Goal: Obtain resource: Download file/media

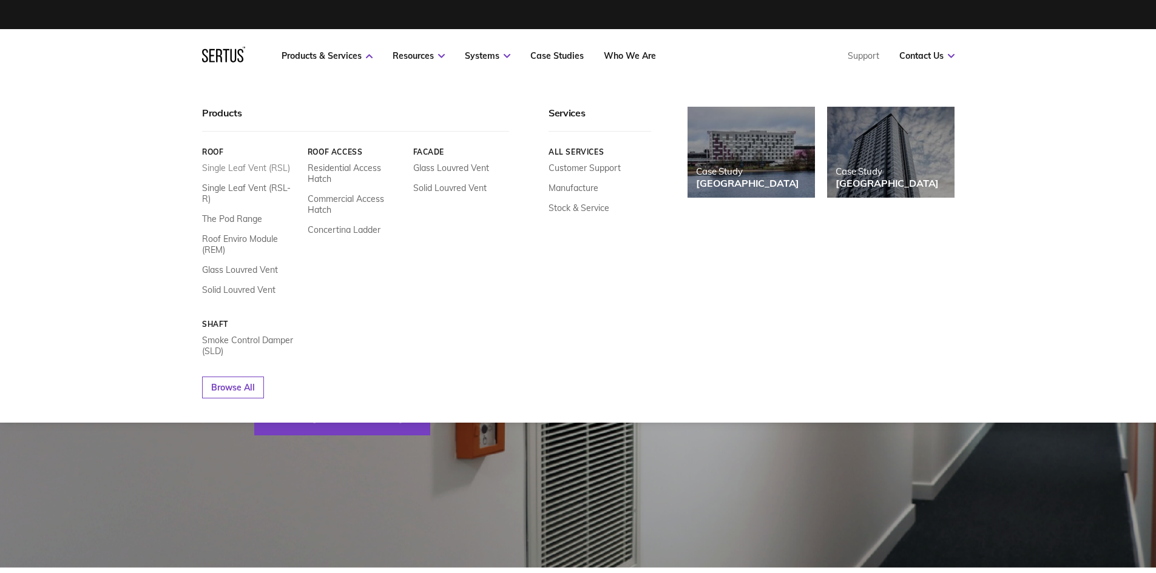
click at [253, 165] on link "Single Leaf Vent (RSL)" at bounding box center [246, 168] width 88 height 11
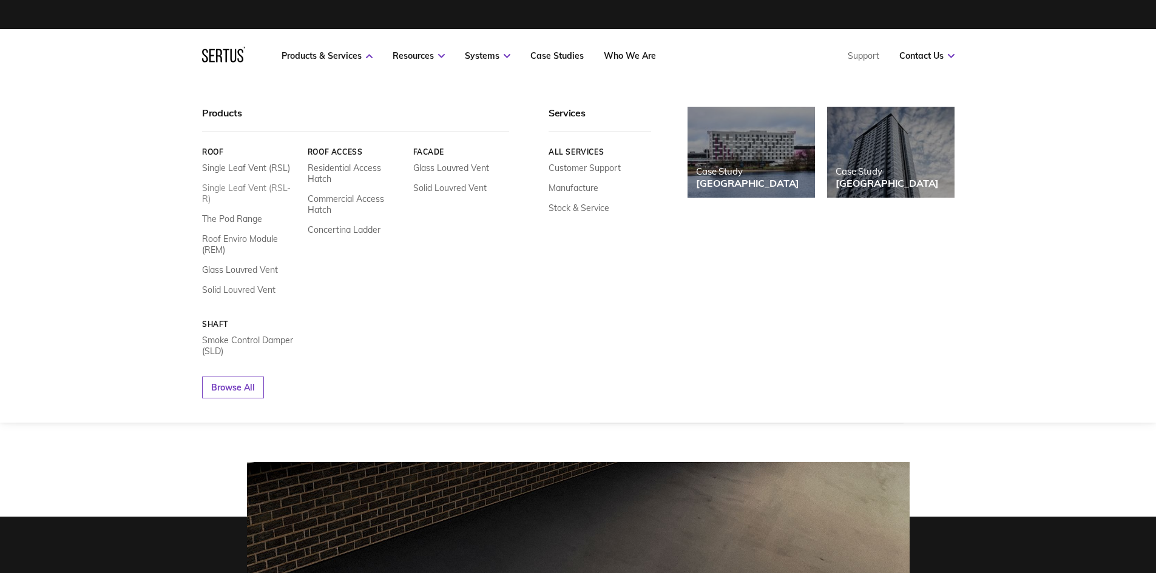
click at [257, 183] on link "Single Leaf Vent (RSL-R)" at bounding box center [250, 194] width 96 height 22
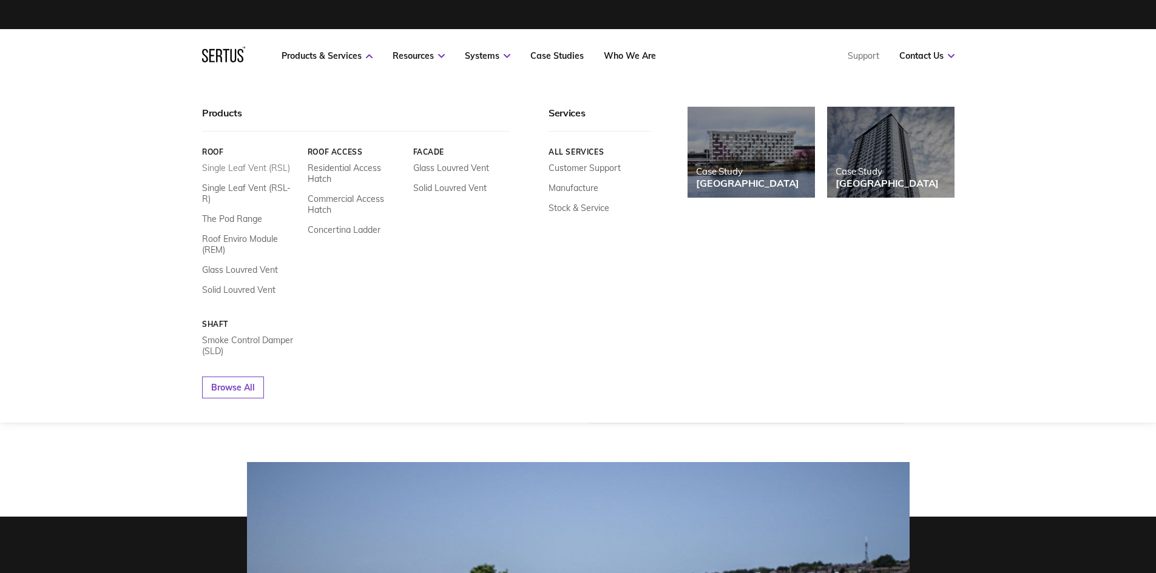
click at [234, 169] on link "Single Leaf Vent (RSL)" at bounding box center [246, 168] width 88 height 11
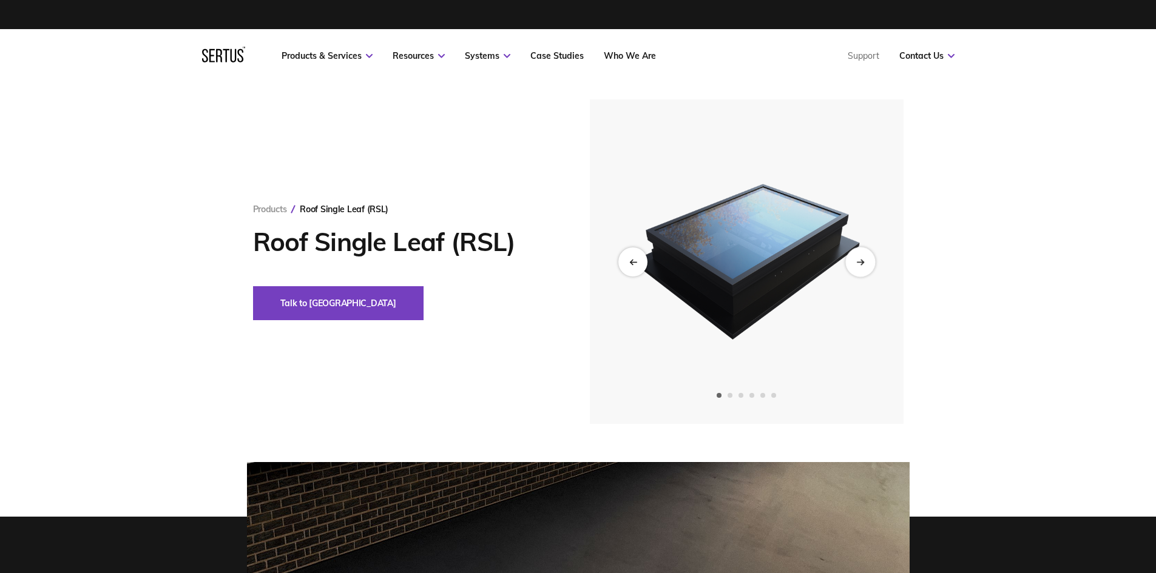
click at [857, 260] on icon "Next slide" at bounding box center [860, 261] width 8 height 7
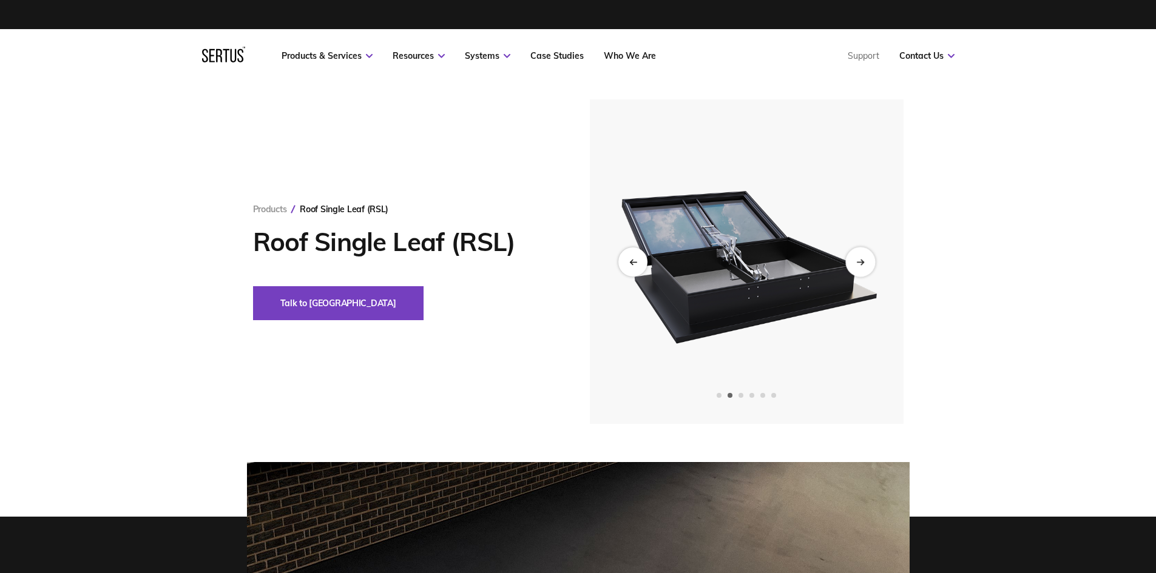
click at [857, 260] on icon "Next slide" at bounding box center [860, 261] width 8 height 7
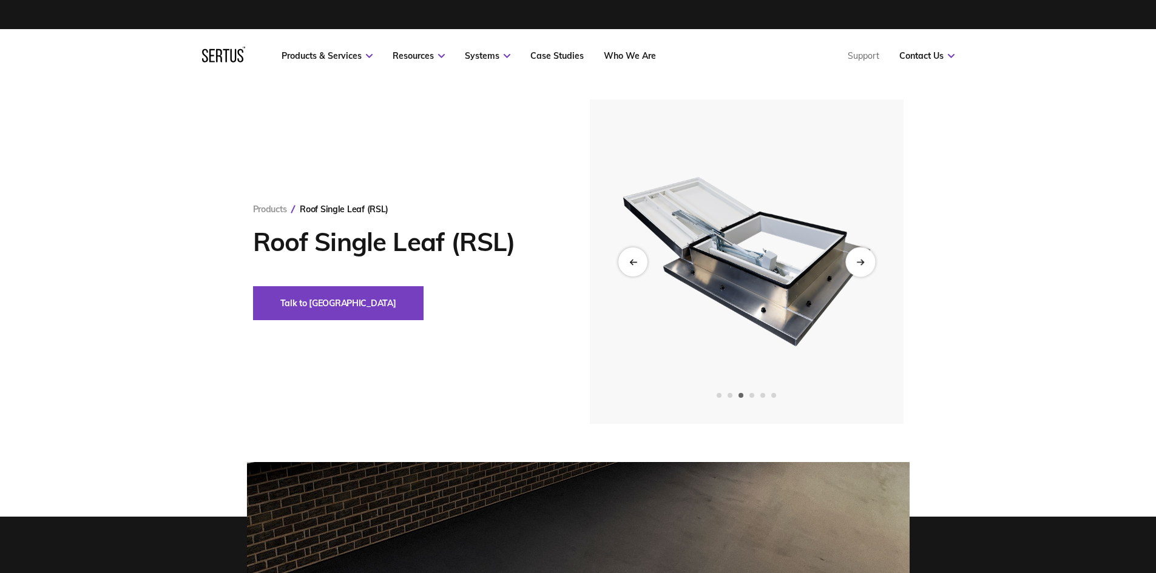
click at [857, 260] on icon "Next slide" at bounding box center [860, 261] width 8 height 7
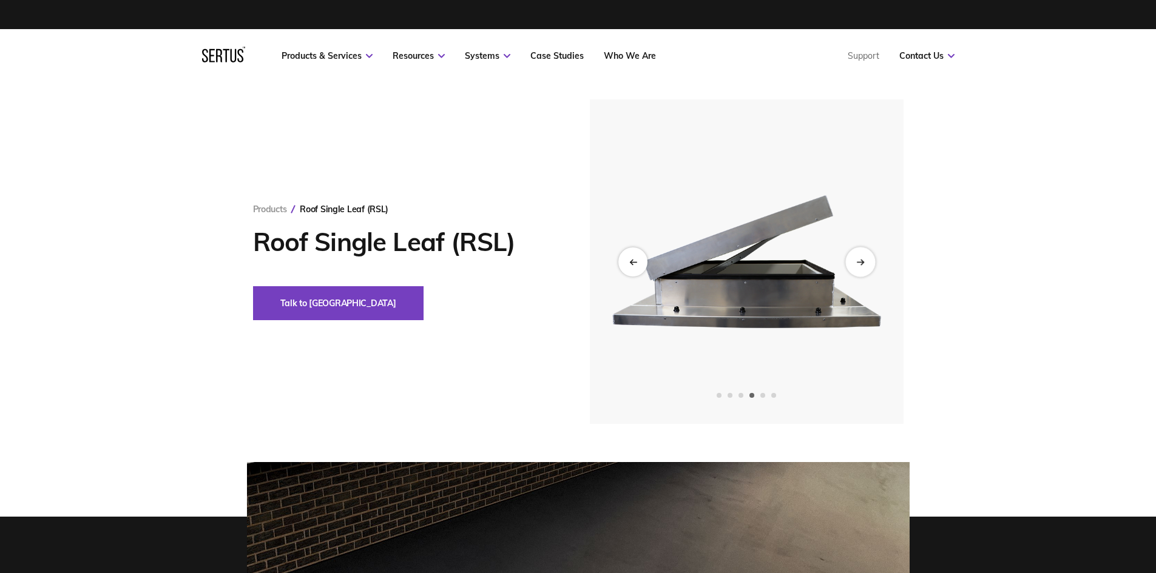
click at [857, 260] on icon "Next slide" at bounding box center [860, 261] width 8 height 7
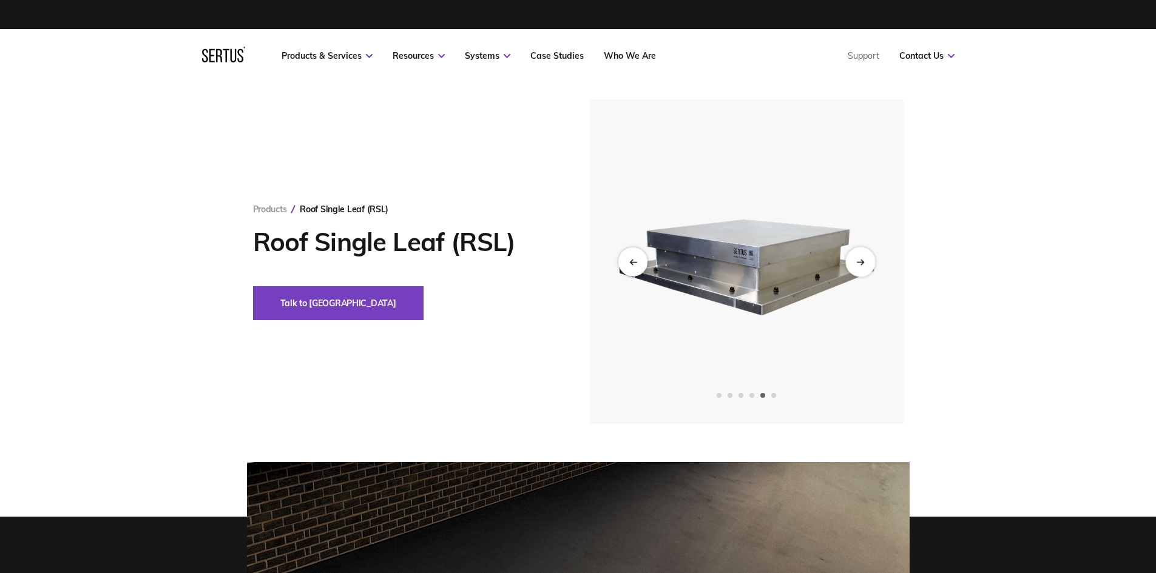
click at [857, 260] on icon "Next slide" at bounding box center [860, 261] width 8 height 7
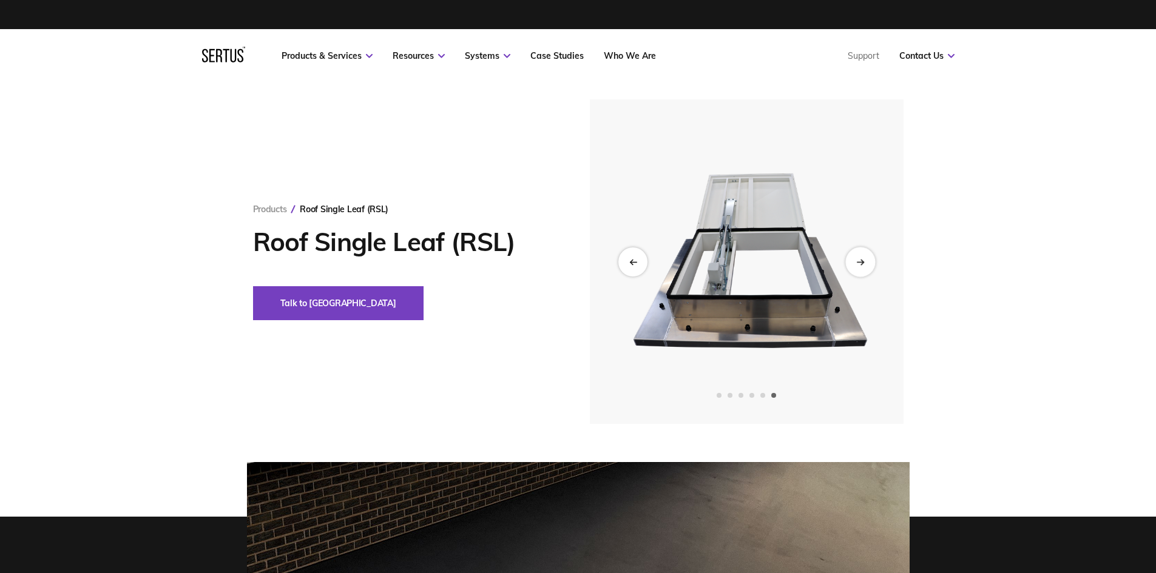
click at [857, 260] on icon "Next slide" at bounding box center [860, 261] width 8 height 7
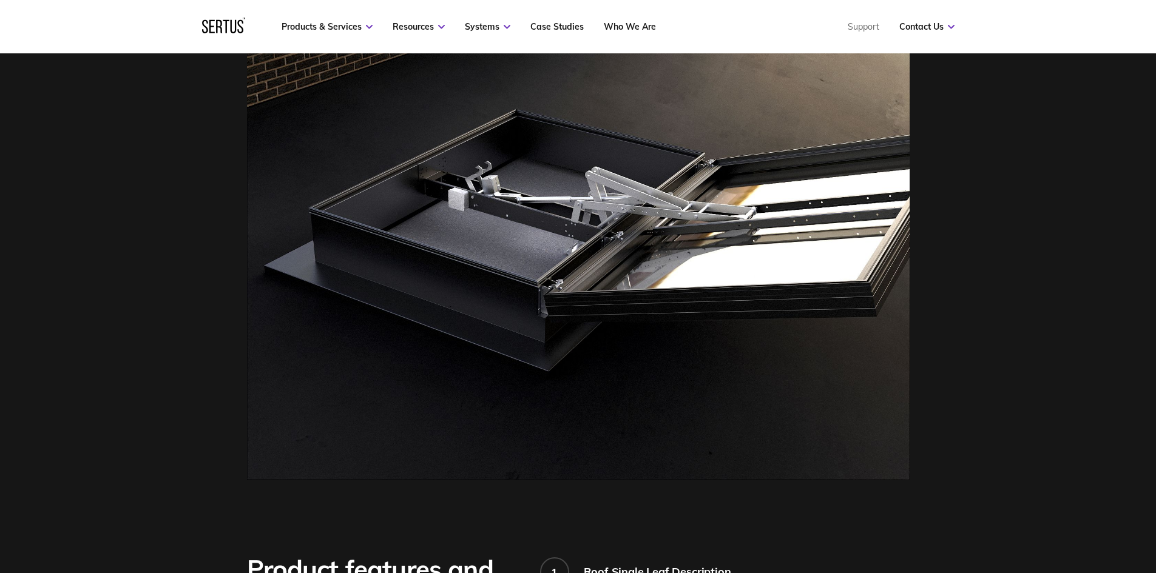
scroll to position [546, 0]
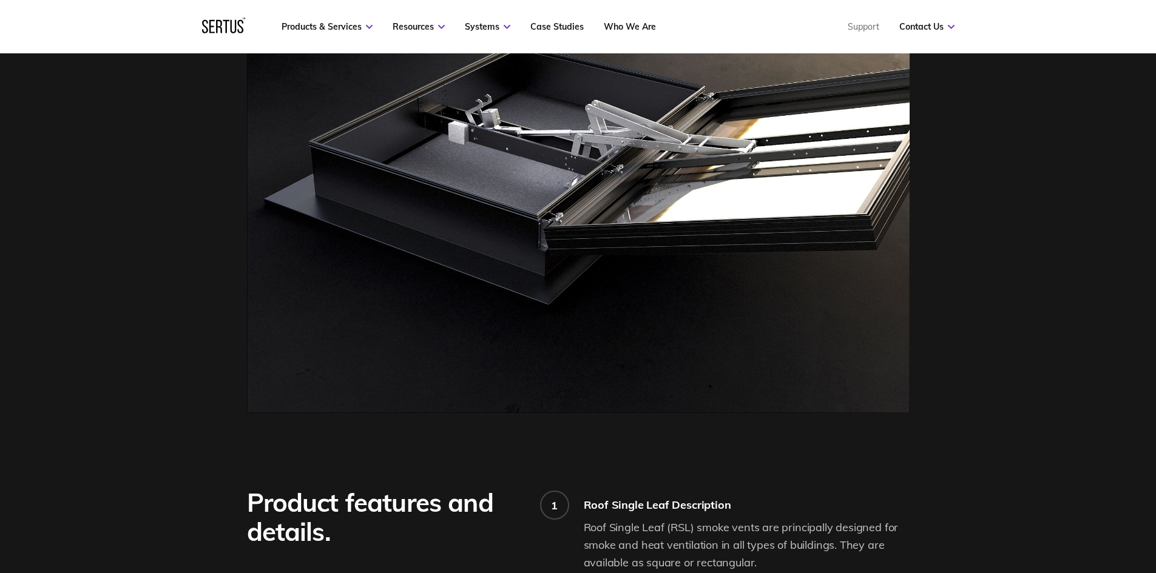
click at [629, 252] on img at bounding box center [578, 164] width 663 height 497
drag, startPoint x: 629, startPoint y: 252, endPoint x: 963, endPoint y: 258, distance: 334.4
click at [971, 260] on div at bounding box center [578, 164] width 1156 height 497
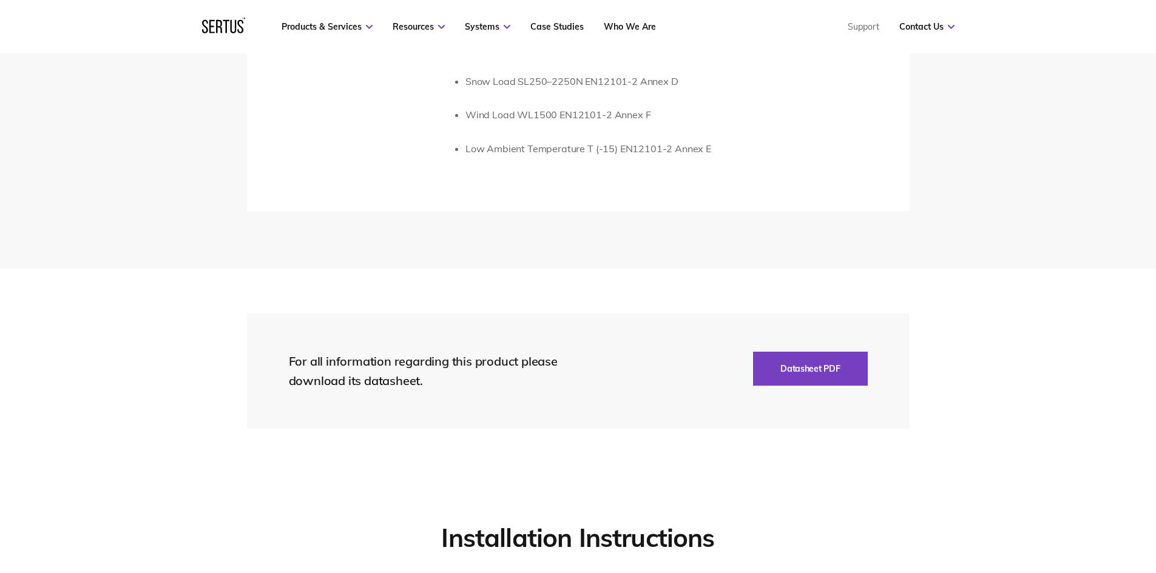
scroll to position [2487, 0]
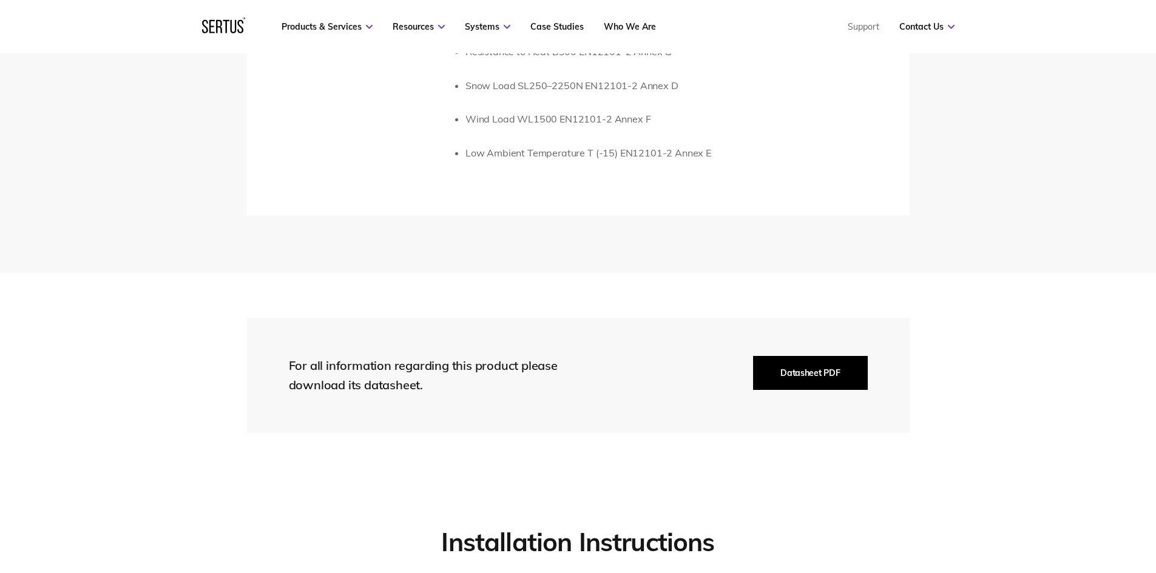
click at [815, 373] on button "Datasheet PDF" at bounding box center [810, 373] width 114 height 34
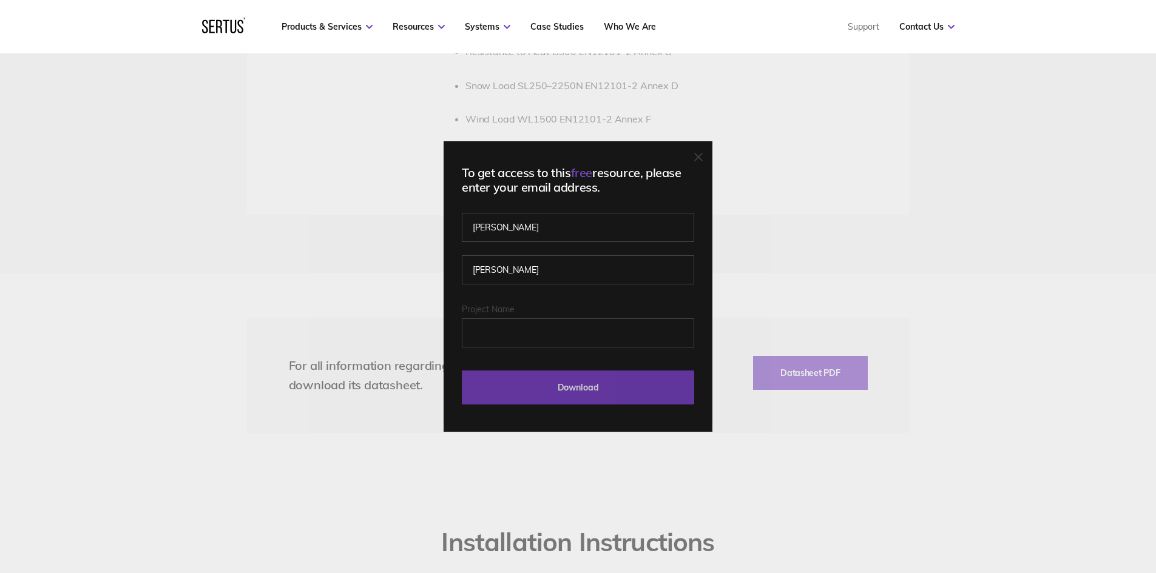
click at [560, 385] on input "Download" at bounding box center [578, 388] width 232 height 34
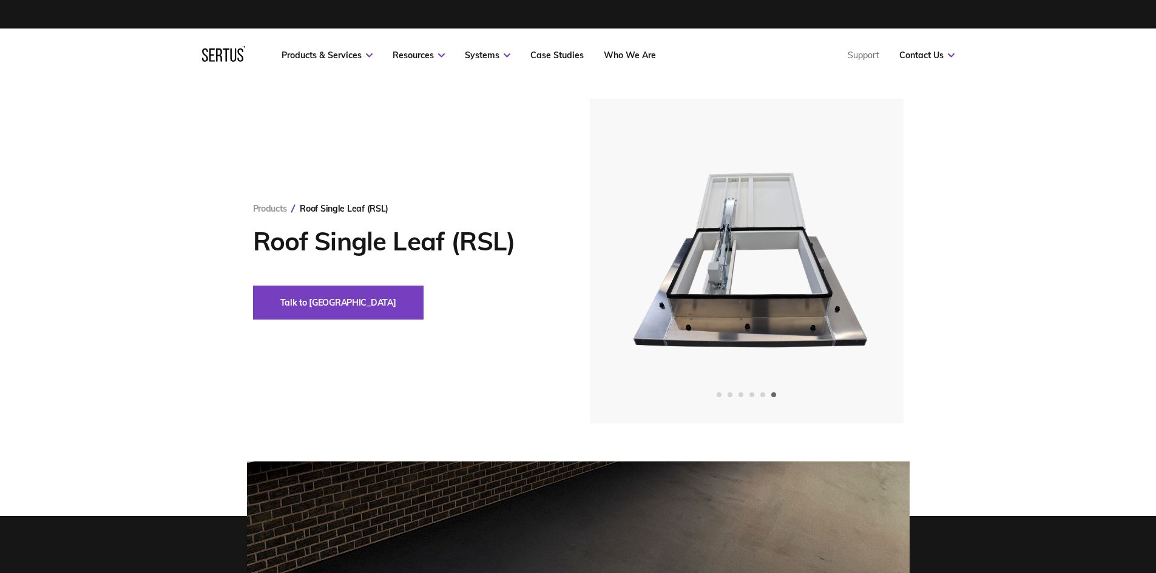
scroll to position [0, 0]
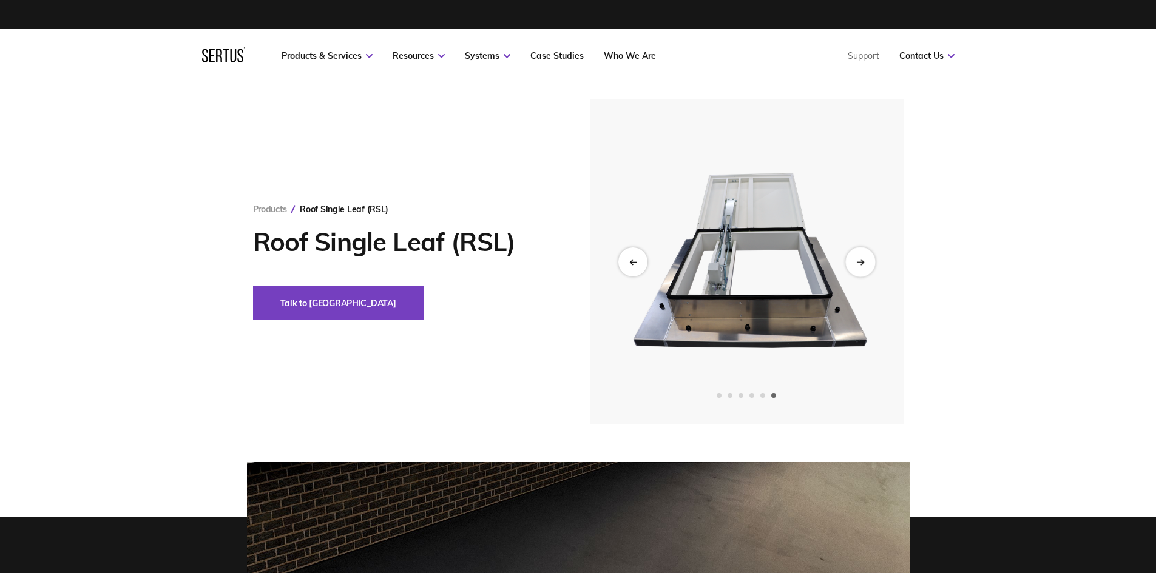
click at [862, 263] on icon "Next slide" at bounding box center [861, 261] width 2 height 5
click at [629, 260] on icon "Previous slide" at bounding box center [633, 261] width 8 height 7
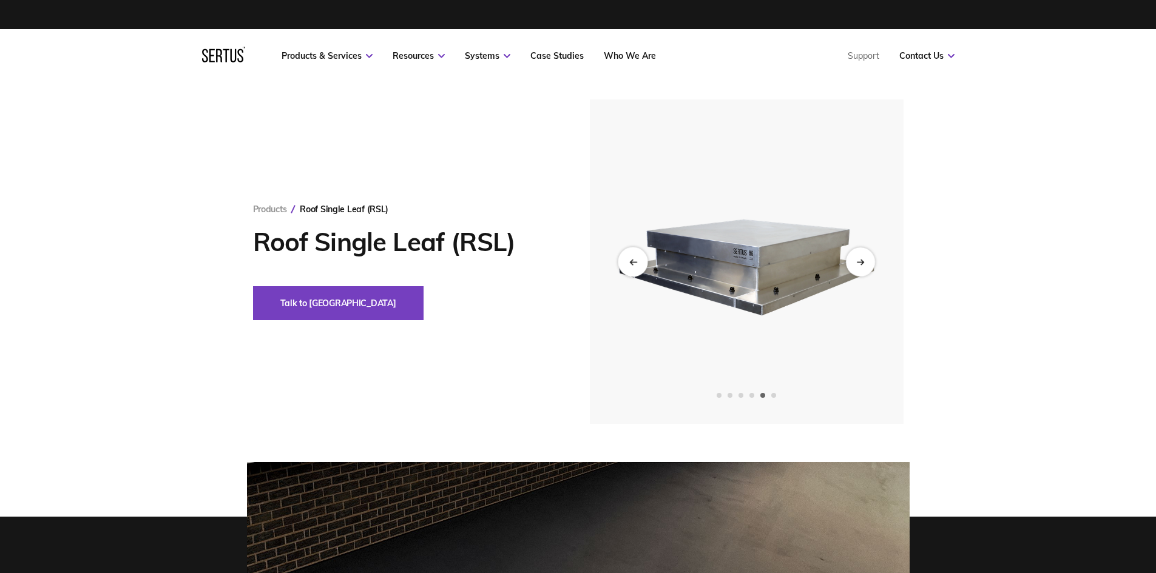
click at [629, 260] on icon "Previous slide" at bounding box center [633, 261] width 8 height 7
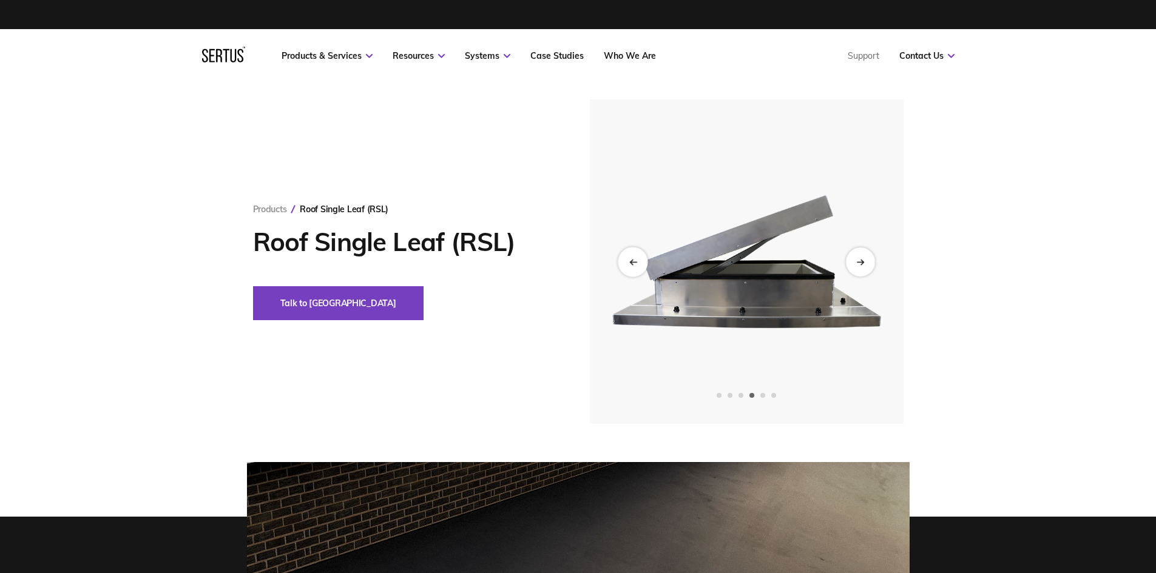
click at [629, 260] on icon "Previous slide" at bounding box center [633, 261] width 8 height 7
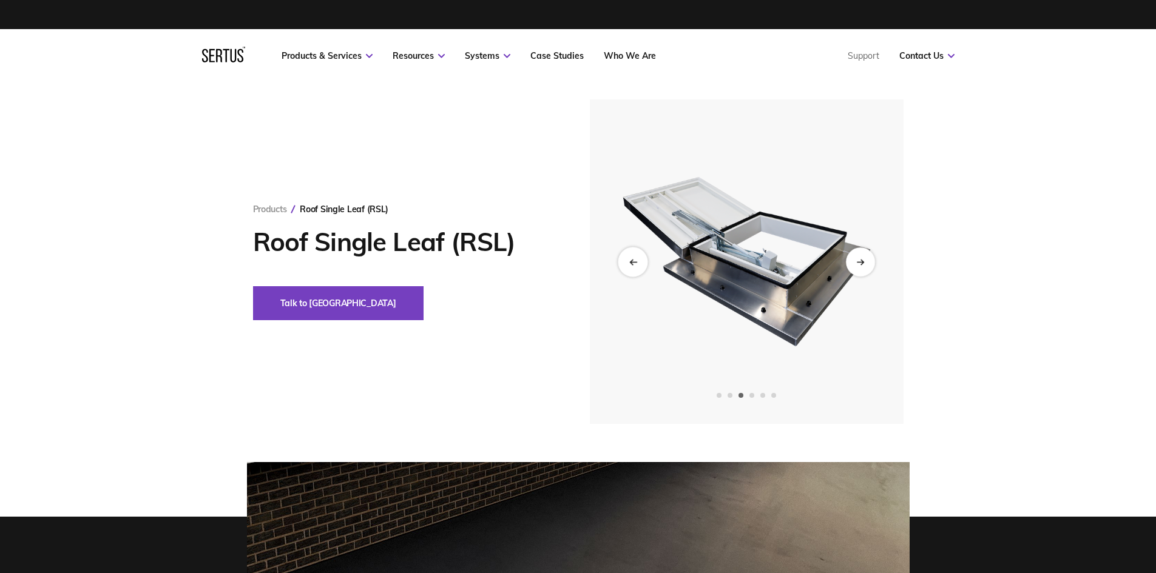
click at [629, 260] on icon "Previous slide" at bounding box center [633, 261] width 8 height 7
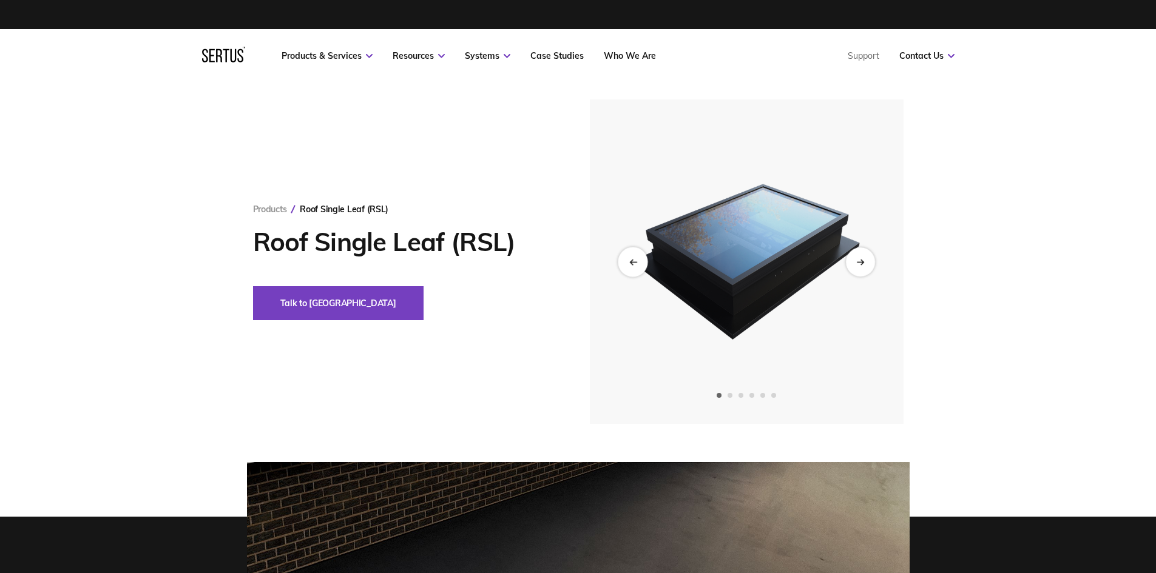
click at [629, 260] on icon "Previous slide" at bounding box center [633, 261] width 8 height 7
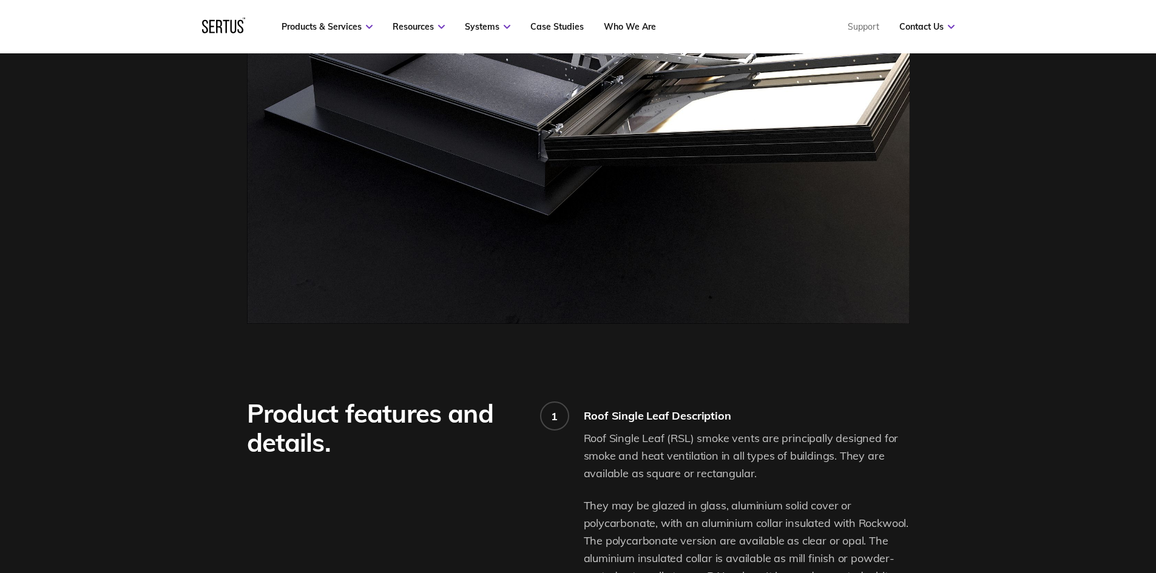
scroll to position [485, 0]
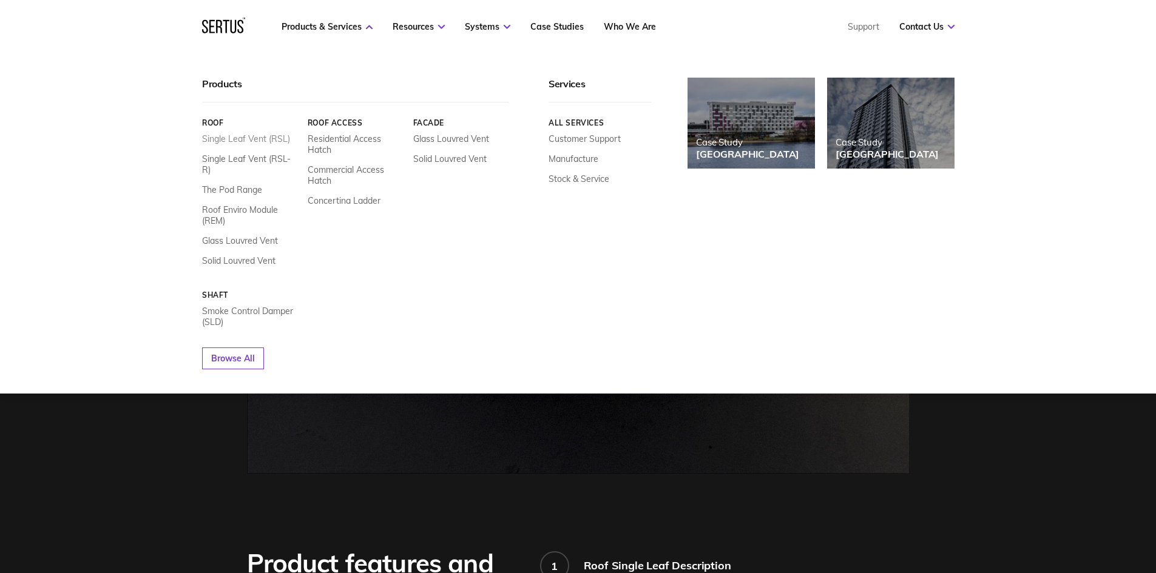
click at [257, 136] on link "Single Leaf Vent (RSL)" at bounding box center [246, 138] width 88 height 11
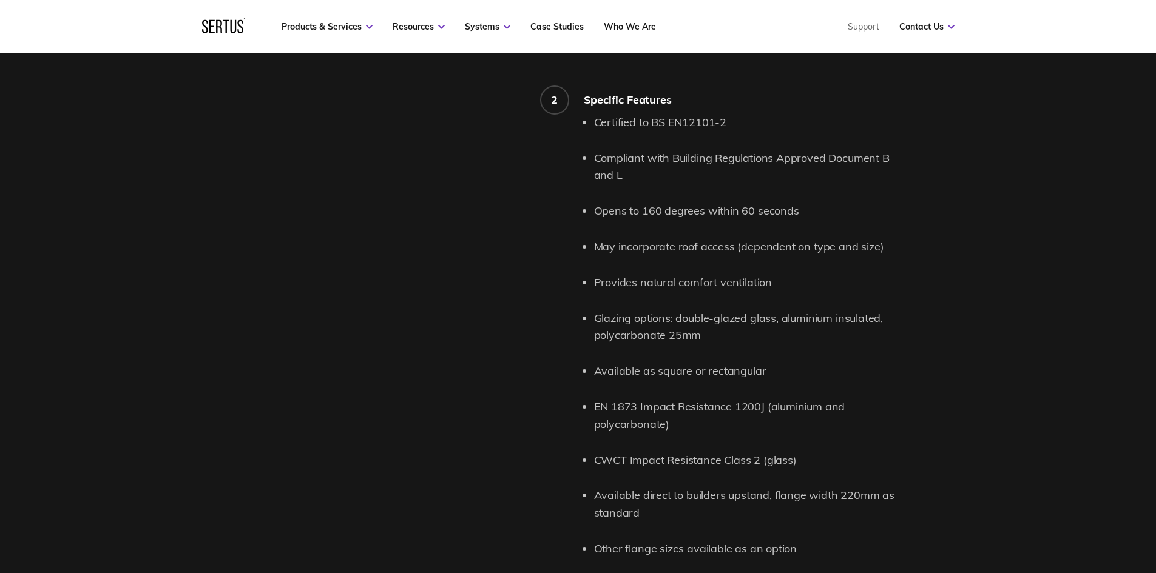
scroll to position [1335, 0]
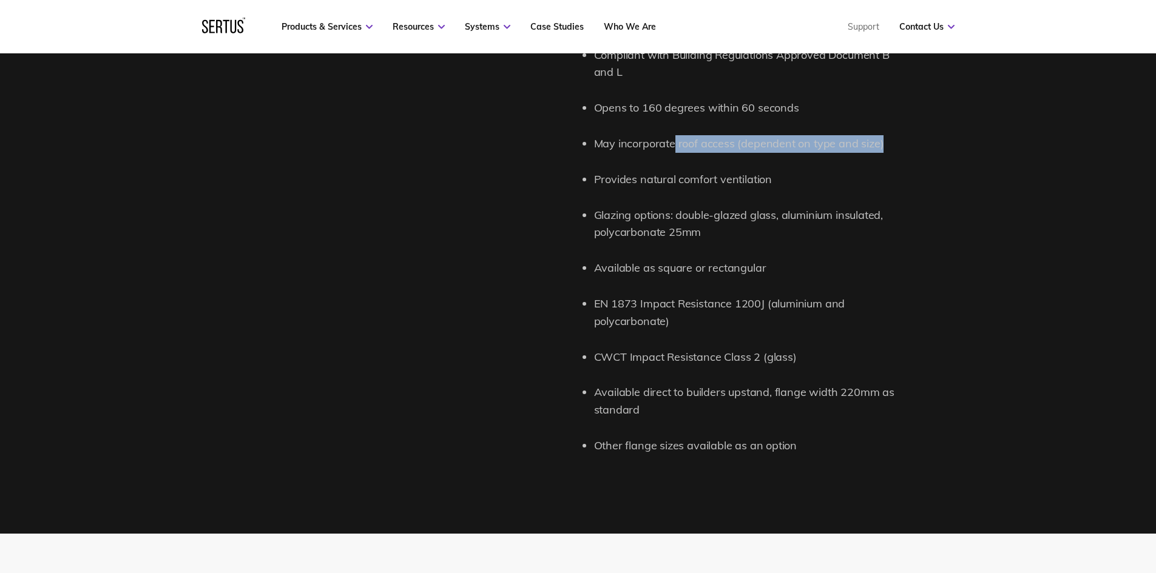
drag, startPoint x: 897, startPoint y: 146, endPoint x: 673, endPoint y: 149, distance: 224.5
click at [673, 149] on li "May incorporate roof access (dependent on type and size)" at bounding box center [751, 144] width 315 height 18
click at [813, 154] on ul "Certified to BS EN12101-2 Compliant with Building Regulations Approved Document…" at bounding box center [751, 233] width 315 height 444
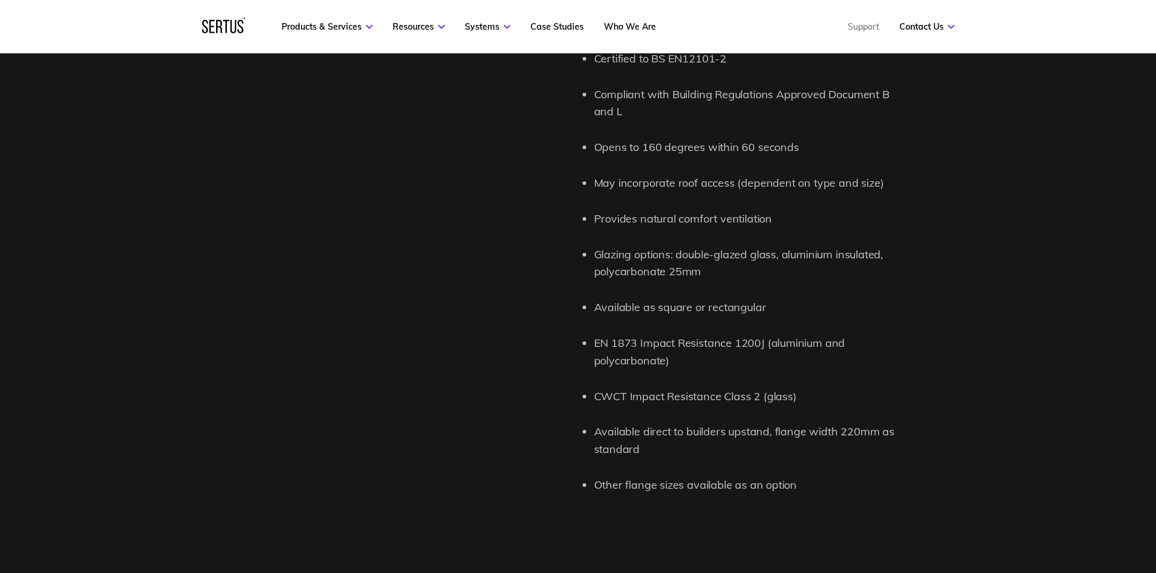
scroll to position [1274, 0]
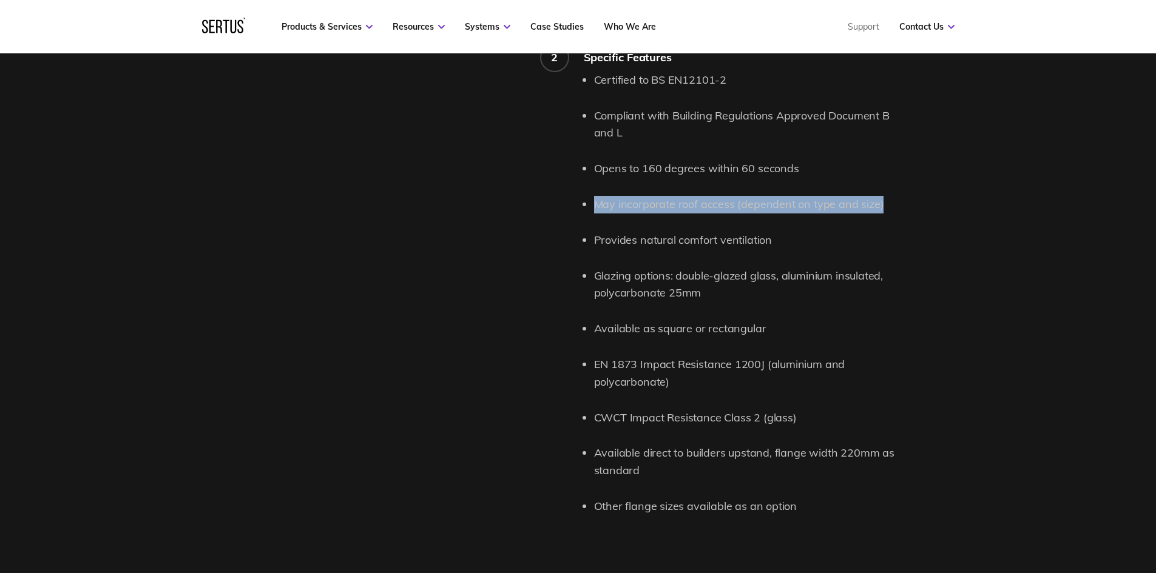
drag, startPoint x: 824, startPoint y: 205, endPoint x: 590, endPoint y: 206, distance: 234.8
click at [590, 206] on div "Certified to BS EN12101-2 Compliant with Building Regulations Approved Document…" at bounding box center [747, 294] width 326 height 444
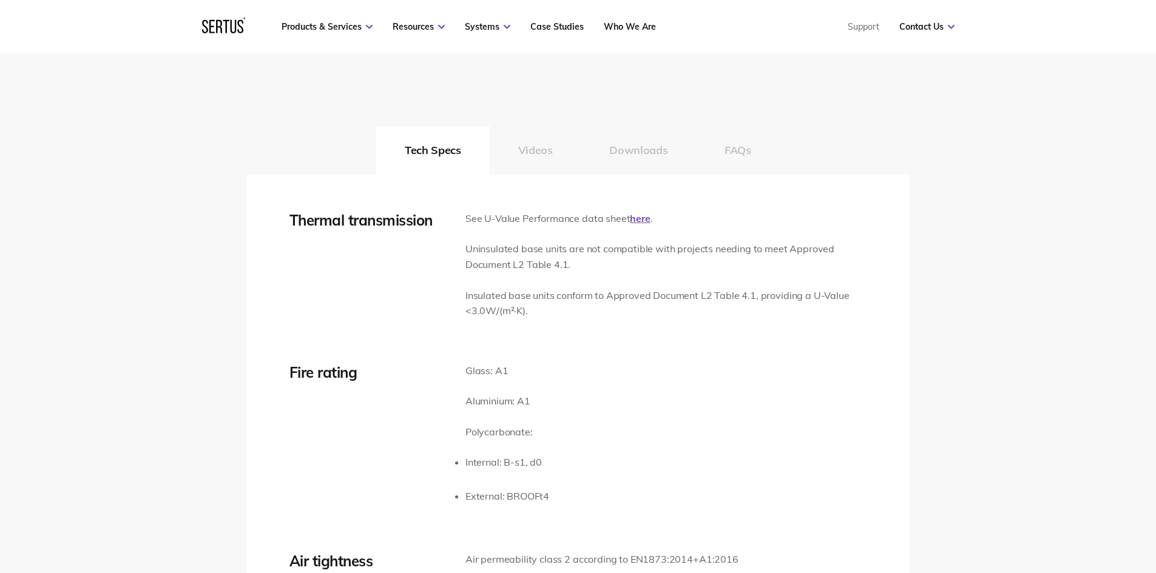
scroll to position [1820, 0]
